Goal: Task Accomplishment & Management: Manage account settings

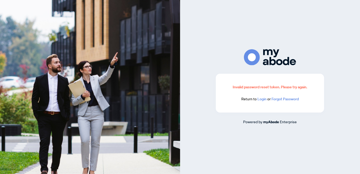
click at [263, 99] on link "Login" at bounding box center [261, 98] width 9 height 5
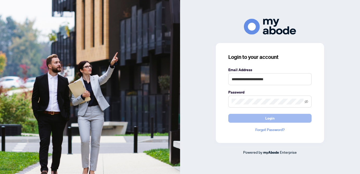
click at [243, 118] on button "Login" at bounding box center [269, 118] width 83 height 9
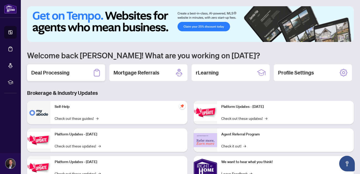
click at [53, 76] on h2 "Deal Processing" at bounding box center [50, 72] width 38 height 7
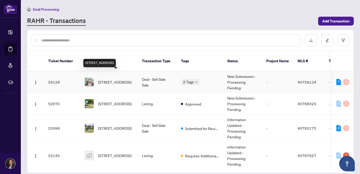
click at [122, 79] on span "2463 Lazio Lane, Oakville, ON L6M 4P7, Canada" at bounding box center [114, 82] width 33 height 6
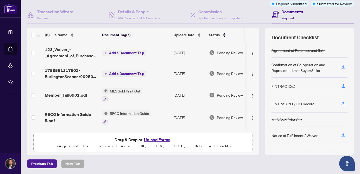
click at [124, 51] on span "Add a Document Tag" at bounding box center [126, 53] width 35 height 4
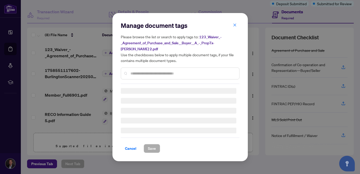
click at [143, 69] on div "Manage document tags Please browse the list or search to apply tags to: 123_Wai…" at bounding box center [180, 52] width 119 height 62
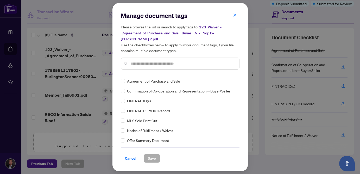
click at [145, 61] on input "text" at bounding box center [182, 64] width 104 height 6
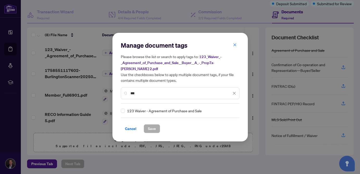
type input "***"
click at [151, 124] on span "Save" at bounding box center [152, 128] width 8 height 8
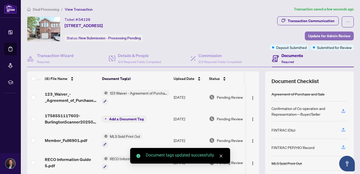
click at [317, 35] on span "Update for Admin Review" at bounding box center [329, 36] width 42 height 8
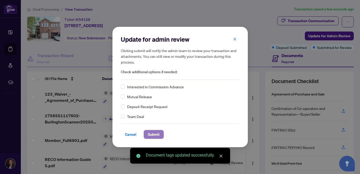
click at [152, 131] on span "Submit" at bounding box center [154, 134] width 12 height 8
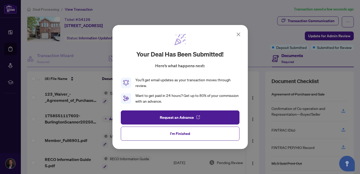
click at [235, 36] on icon at bounding box center [238, 34] width 6 height 6
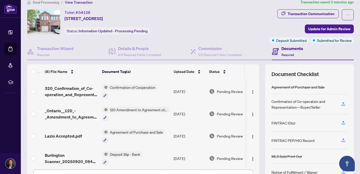
scroll to position [89, 0]
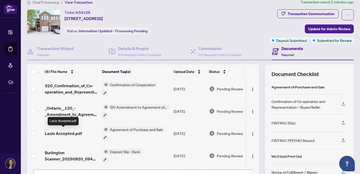
click at [71, 130] on span "Lazio Accepted.pdf" at bounding box center [63, 133] width 37 height 6
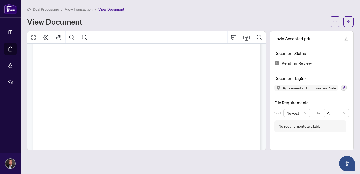
scroll to position [89, 0]
